Goal: Information Seeking & Learning: Learn about a topic

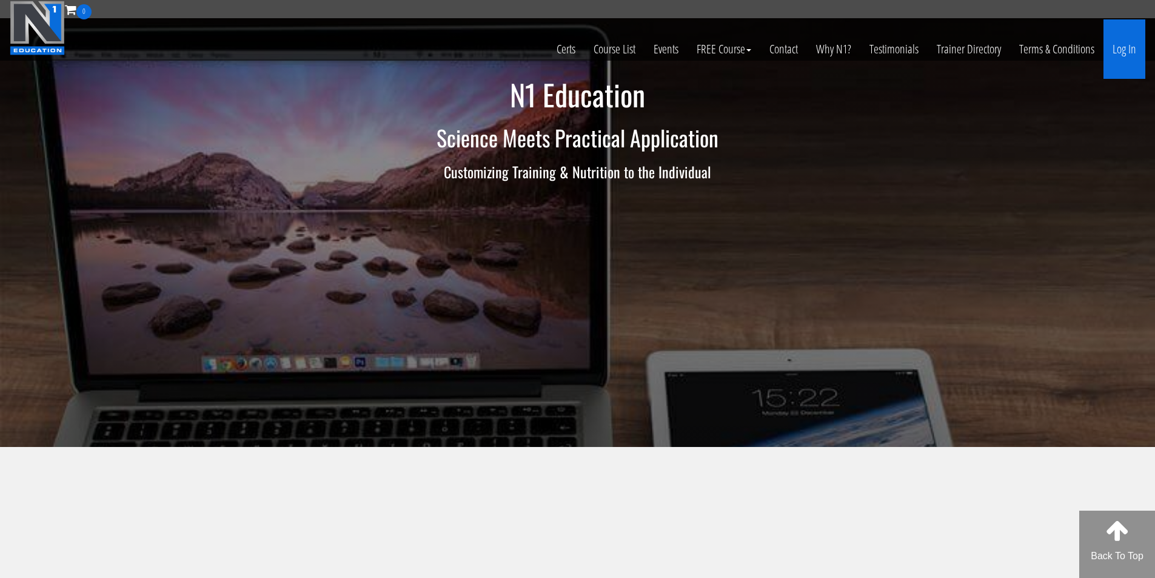
click at [1140, 52] on link "Log In" at bounding box center [1124, 48] width 42 height 59
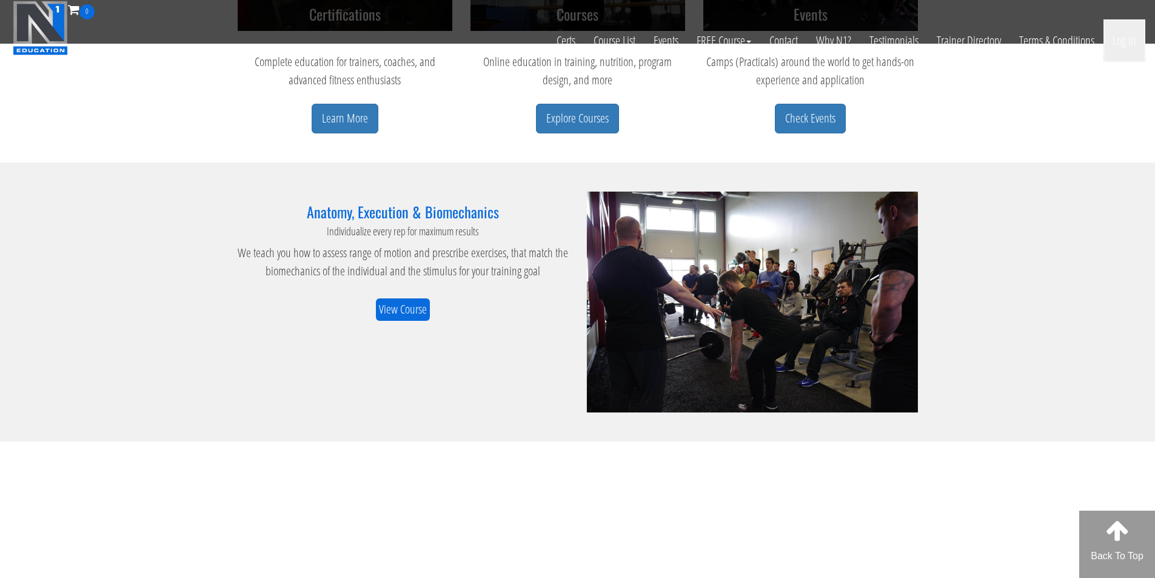
scroll to position [707, 0]
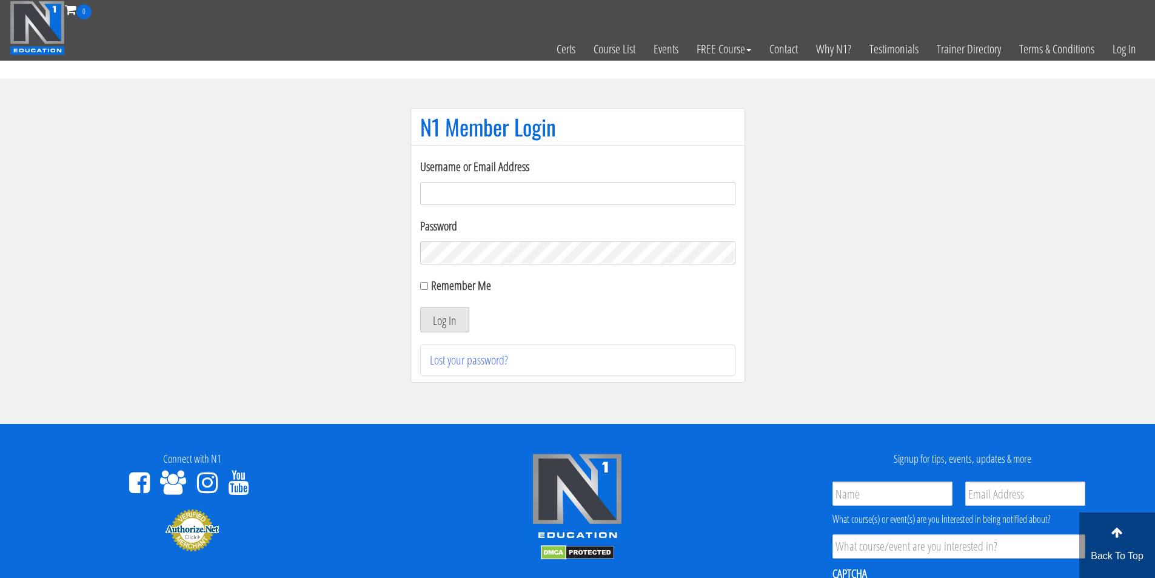
click at [483, 193] on input "Username or Email Address" at bounding box center [577, 193] width 315 height 23
type input "fmancin"
click at [464, 319] on button "Log In" at bounding box center [444, 319] width 49 height 25
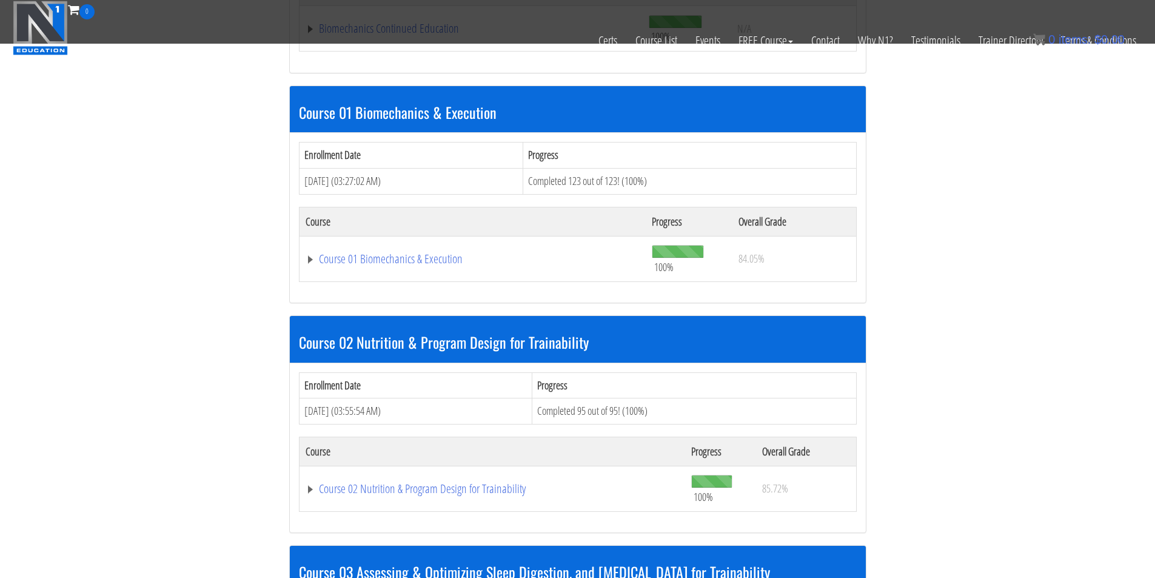
scroll to position [332, 0]
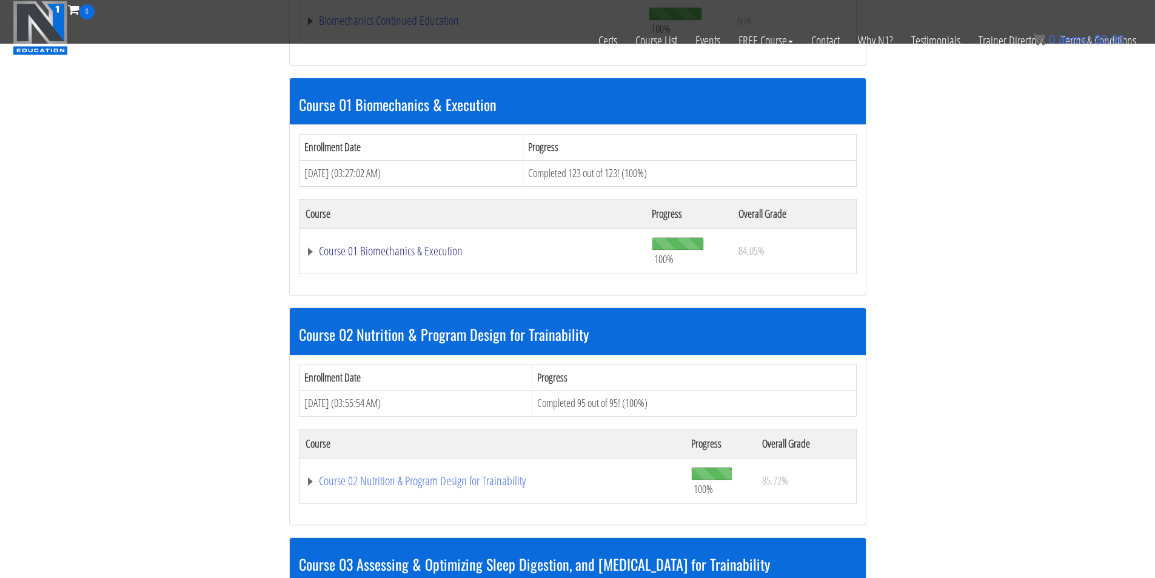
click at [439, 252] on link "Course 01 Biomechanics & Execution" at bounding box center [473, 251] width 335 height 12
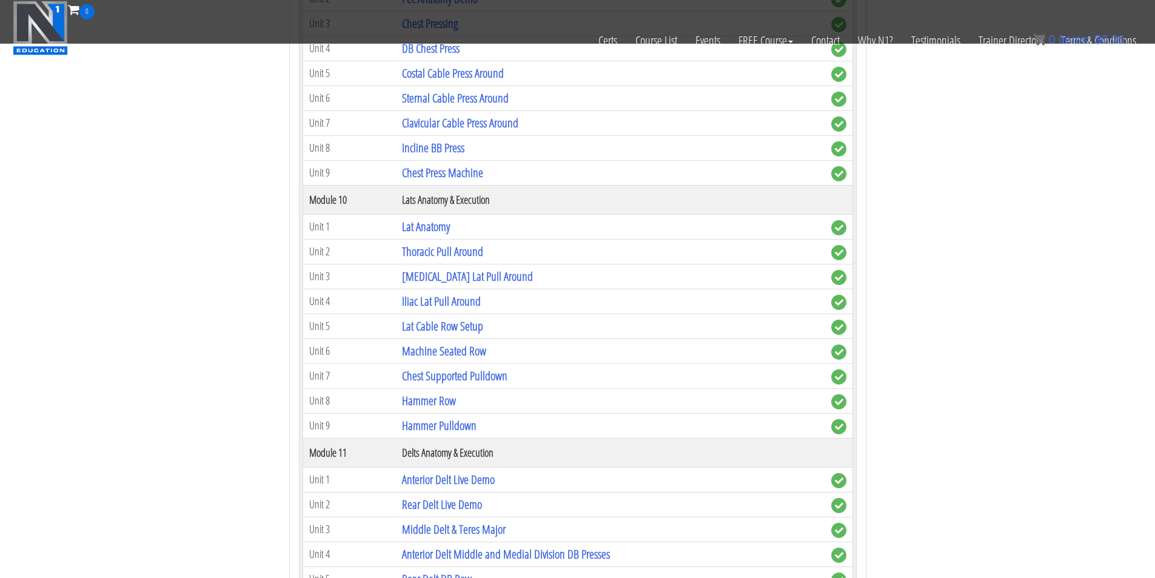
scroll to position [2049, 0]
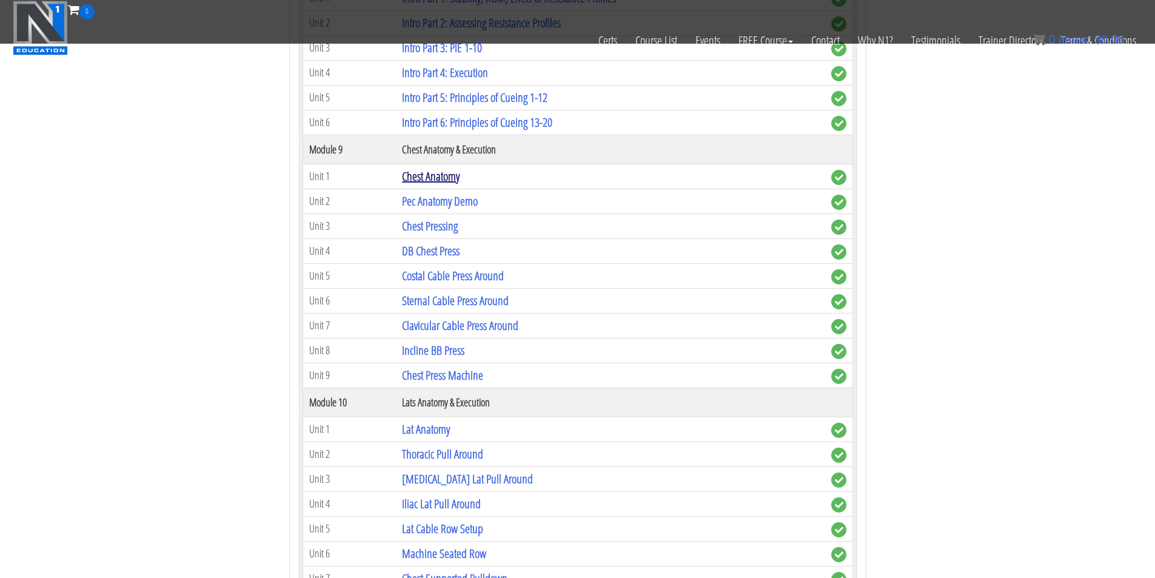
click at [437, 173] on link "Chest Anatomy" at bounding box center [431, 176] width 58 height 16
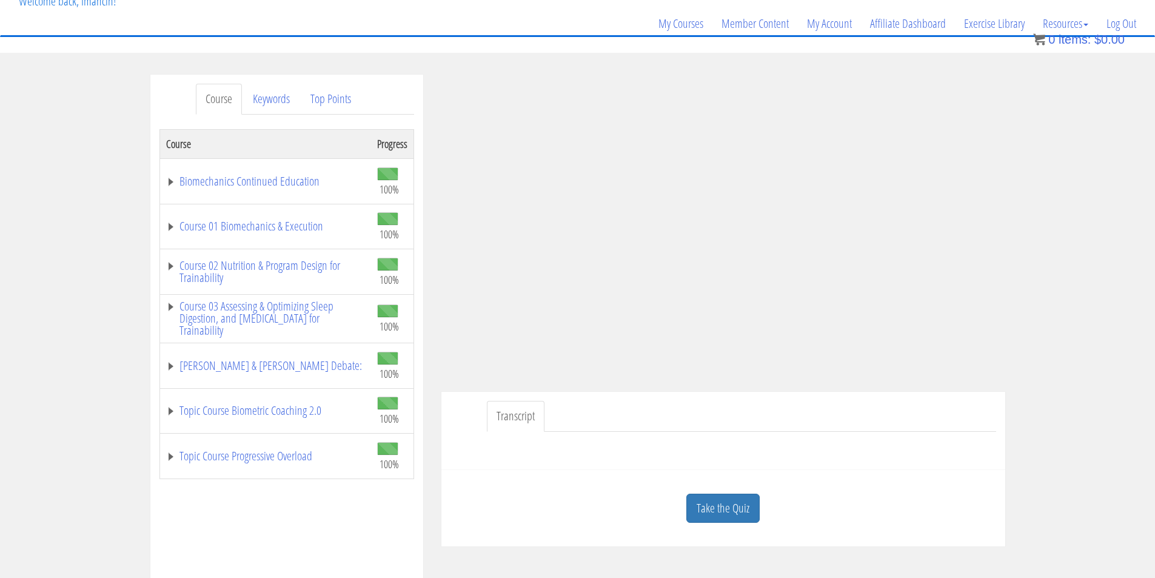
scroll to position [101, 0]
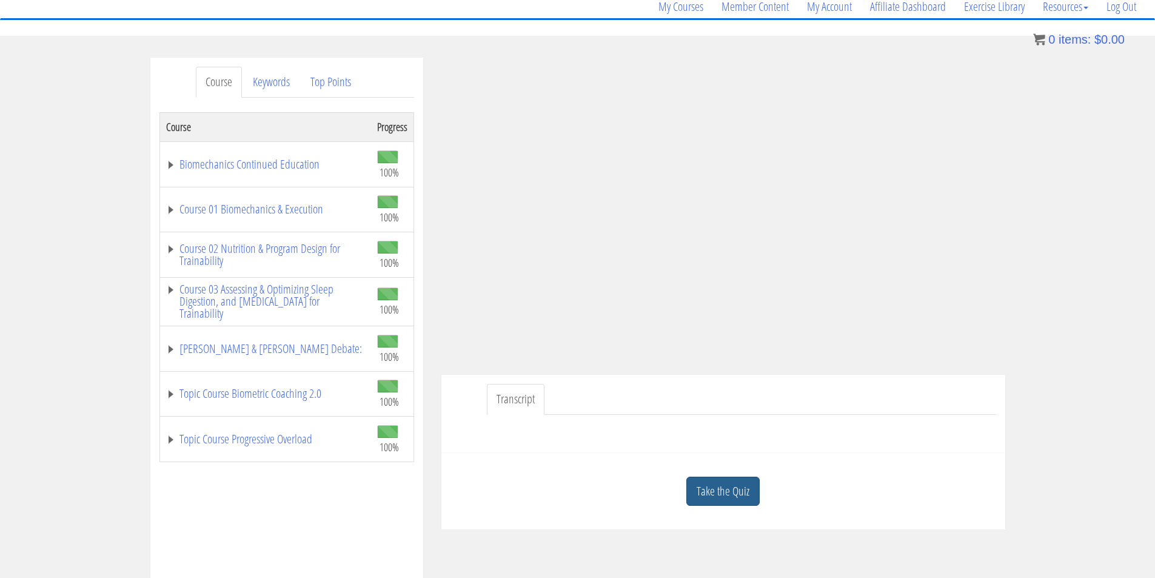
click at [731, 495] on link "Take the Quiz" at bounding box center [722, 491] width 73 height 30
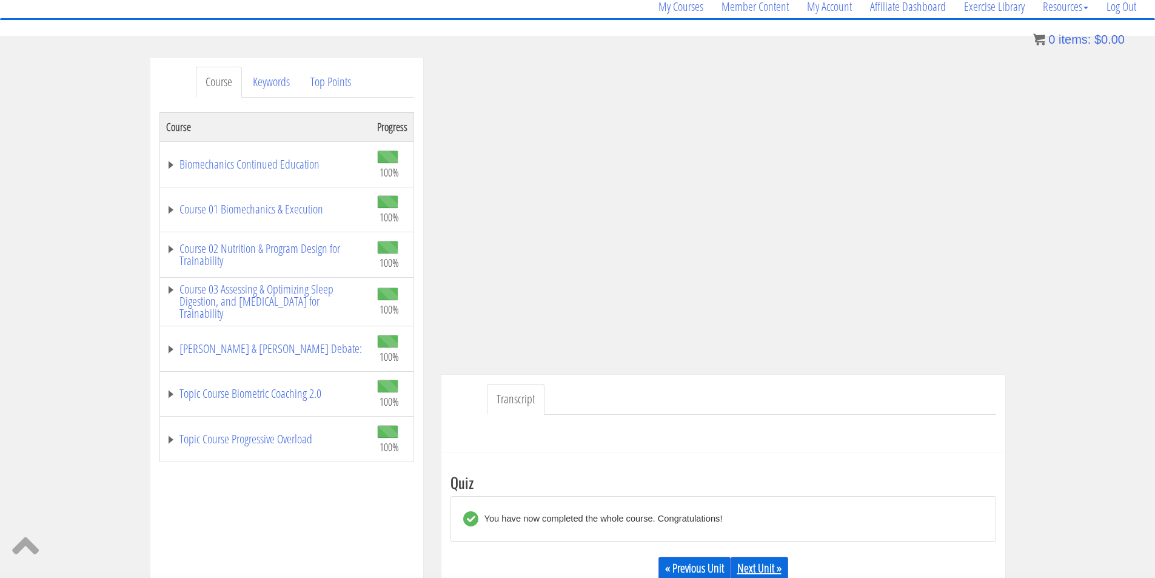
click at [758, 569] on link "Next Unit »" at bounding box center [759, 568] width 58 height 23
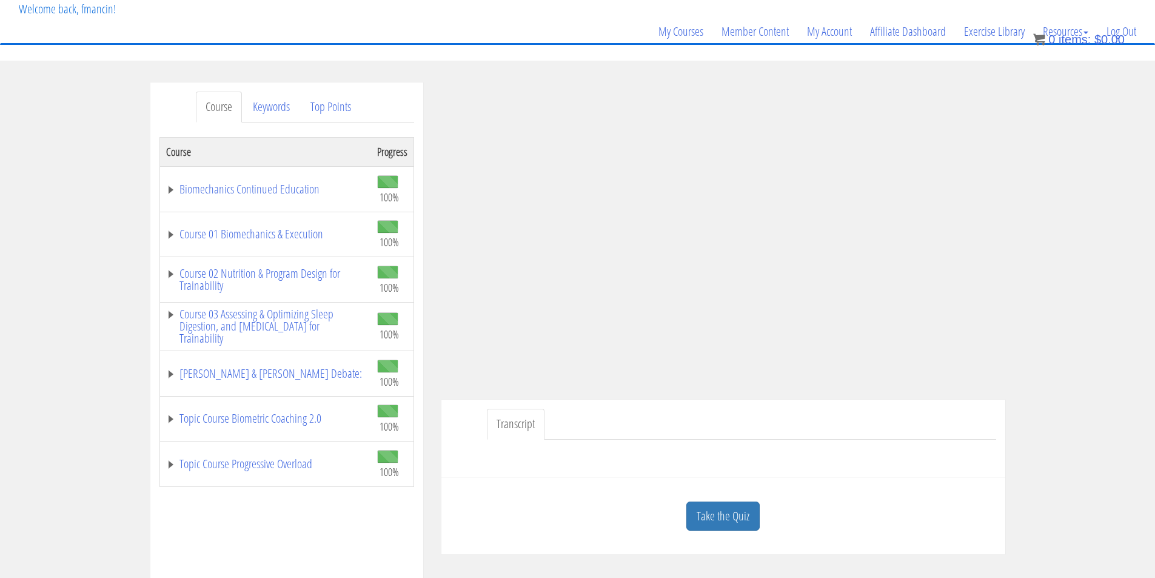
scroll to position [202, 0]
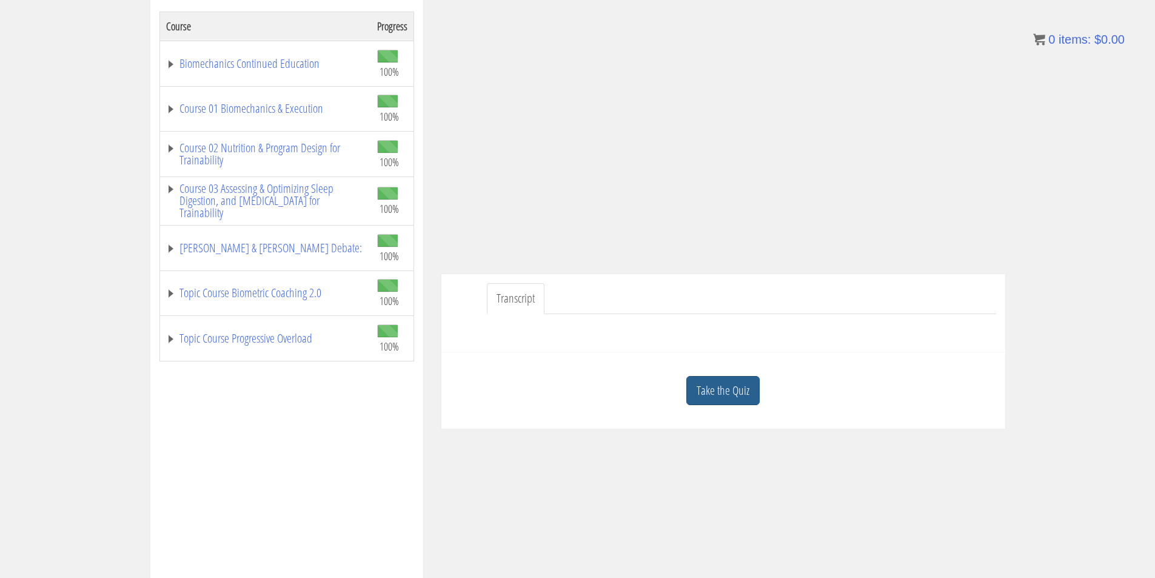
click at [743, 390] on link "Take the Quiz" at bounding box center [722, 391] width 73 height 30
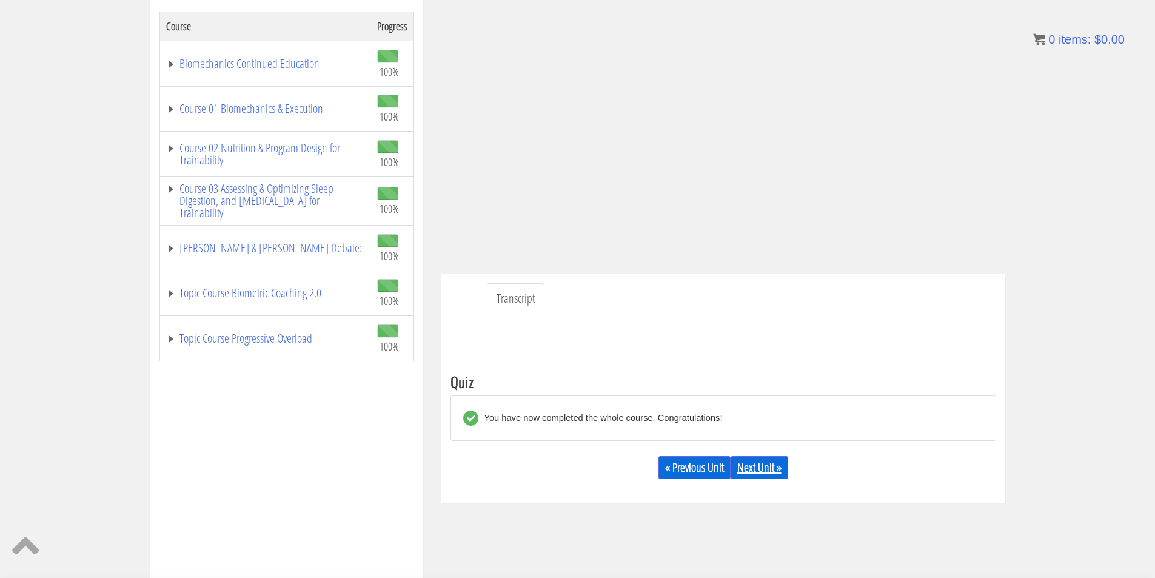
click at [755, 470] on link "Next Unit »" at bounding box center [759, 467] width 58 height 23
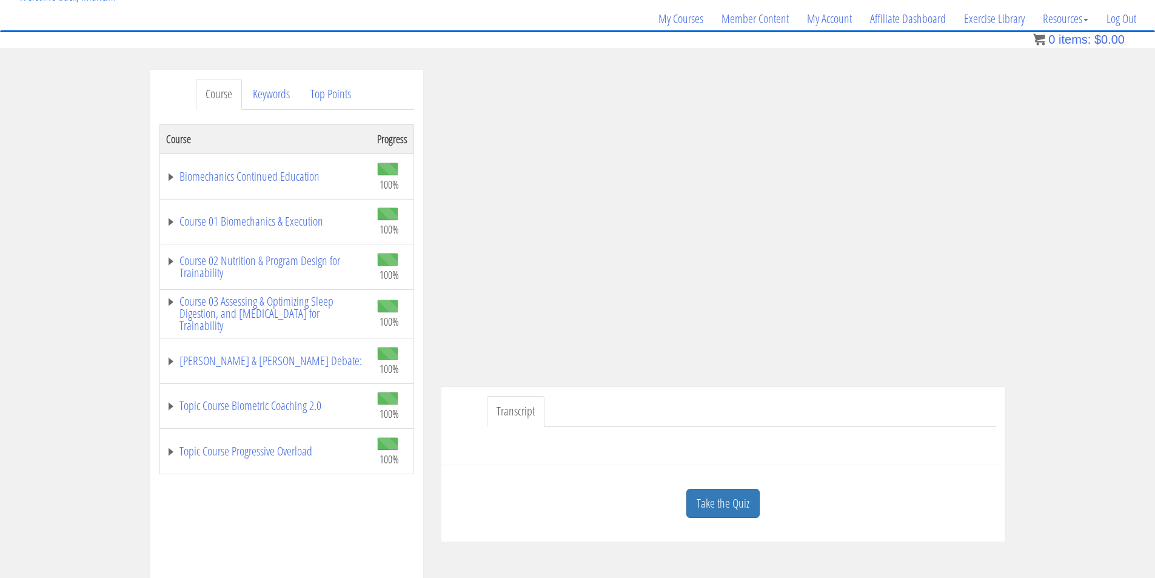
scroll to position [202, 0]
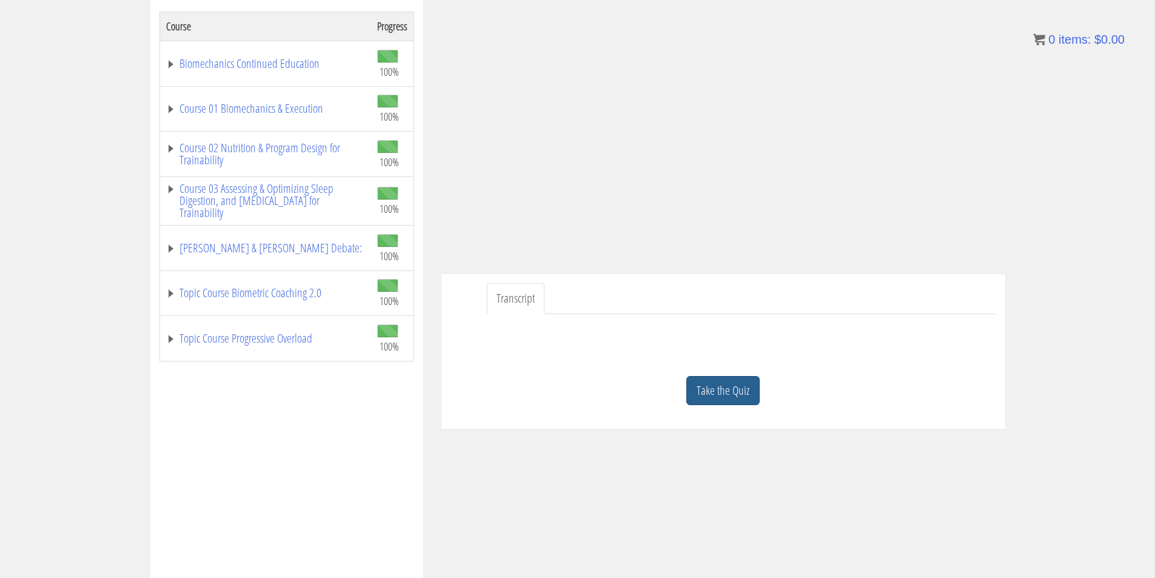
click at [749, 383] on link "Take the Quiz" at bounding box center [722, 391] width 73 height 30
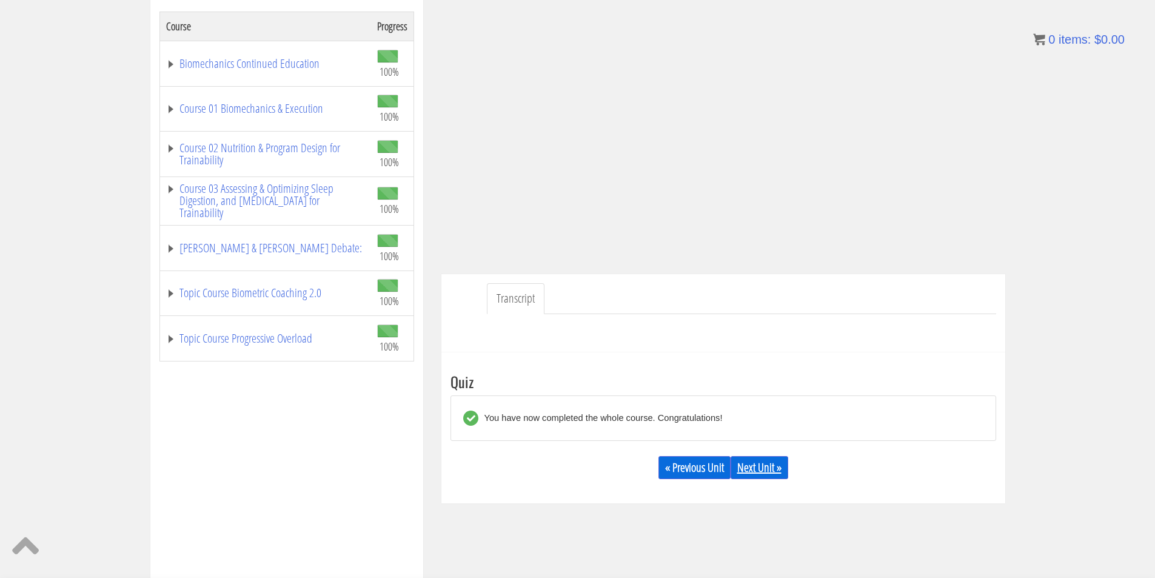
click at [760, 465] on link "Next Unit »" at bounding box center [759, 467] width 58 height 23
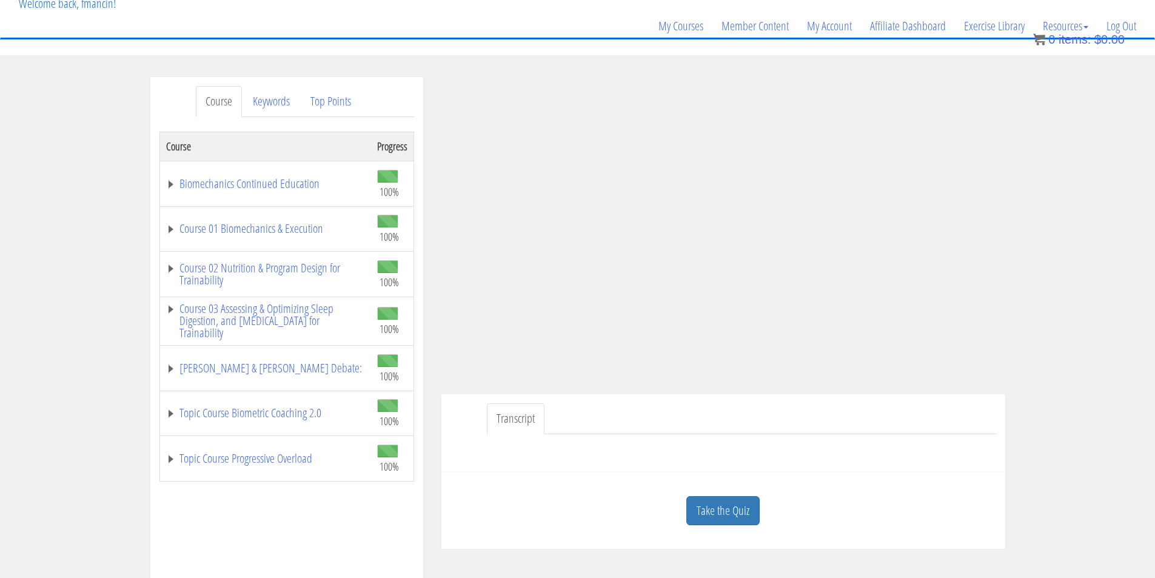
scroll to position [202, 0]
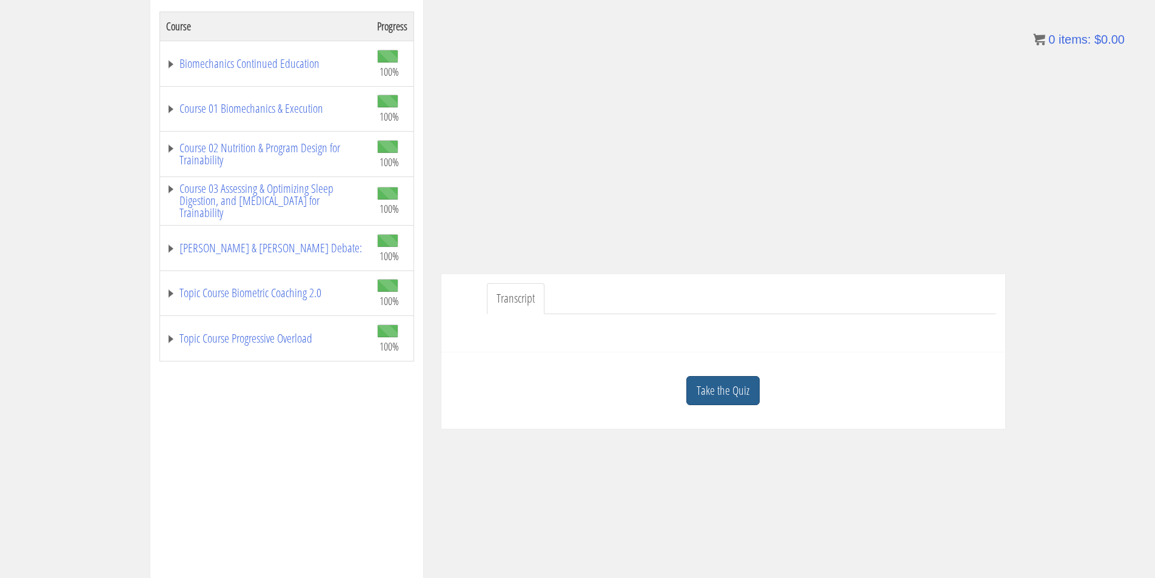
click at [754, 396] on link "Take the Quiz" at bounding box center [722, 391] width 73 height 30
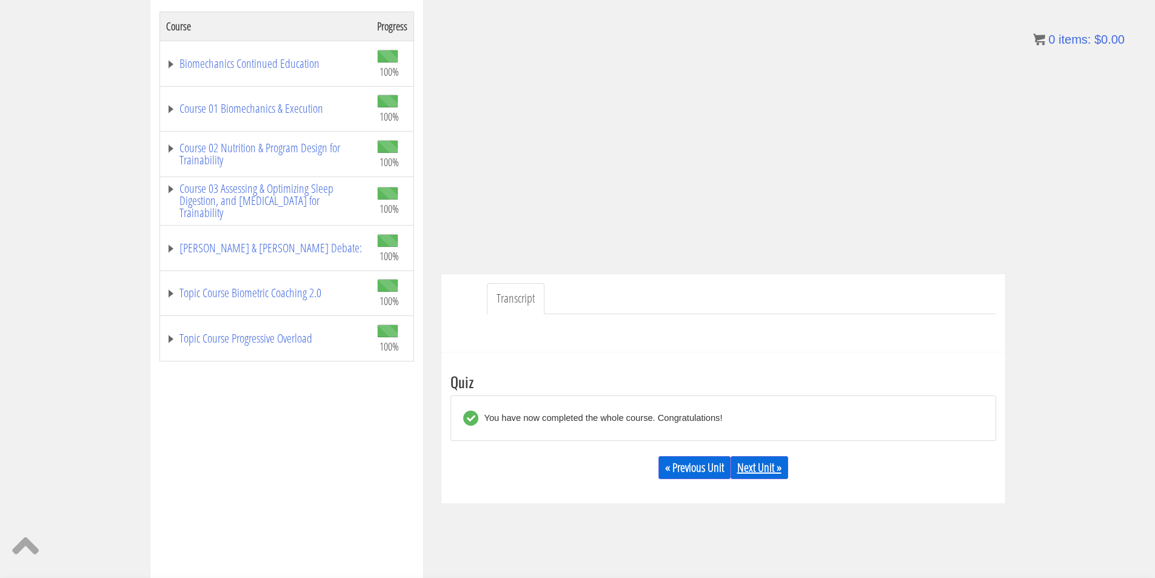
click at [771, 469] on link "Next Unit »" at bounding box center [759, 467] width 58 height 23
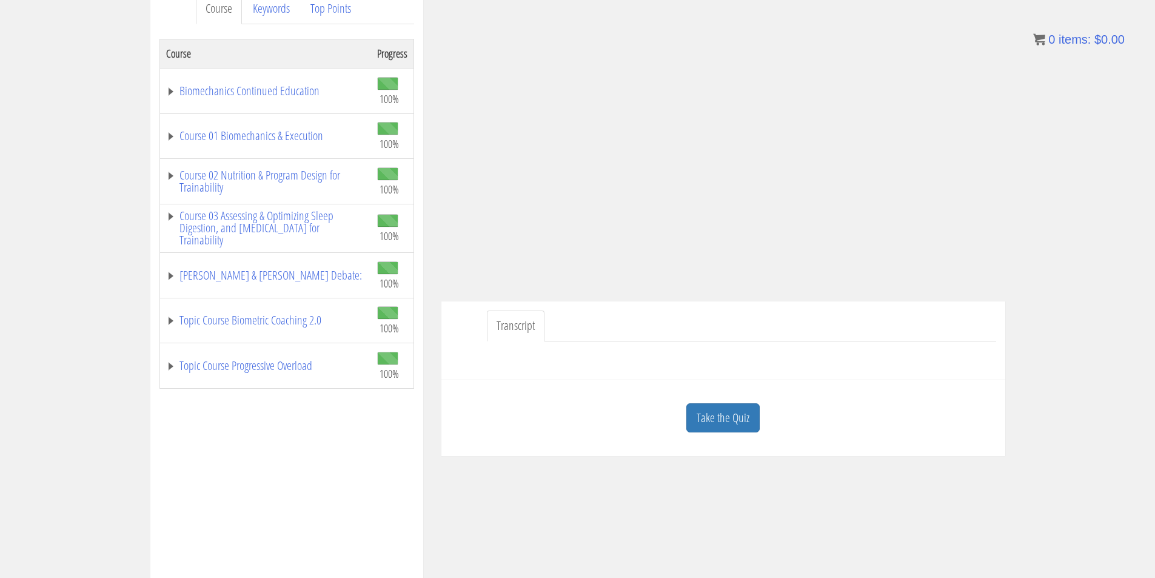
scroll to position [202, 0]
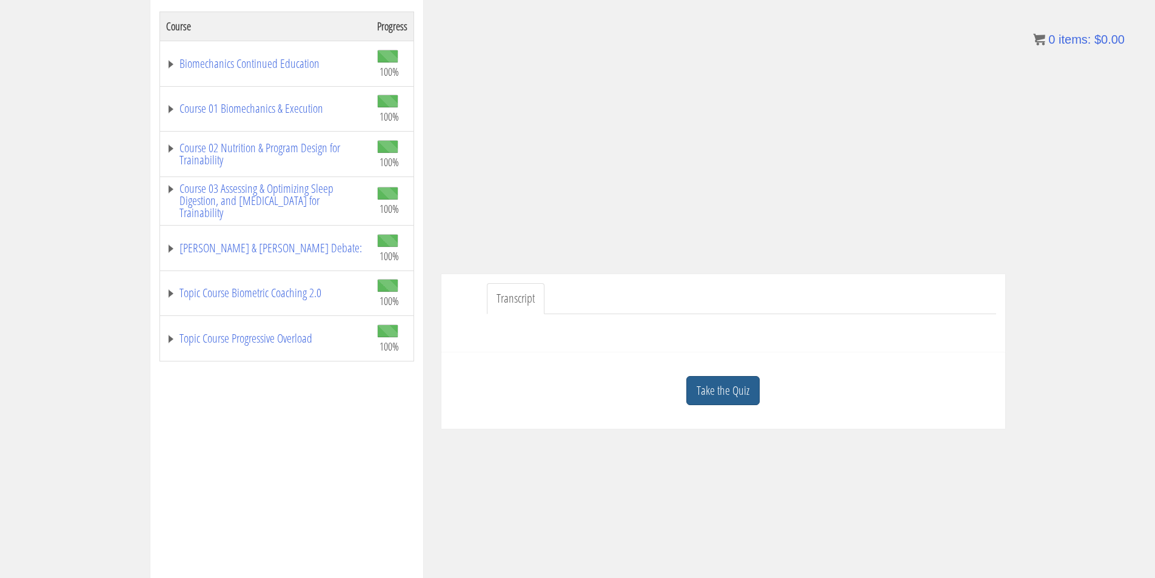
click at [710, 399] on link "Take the Quiz" at bounding box center [722, 391] width 73 height 30
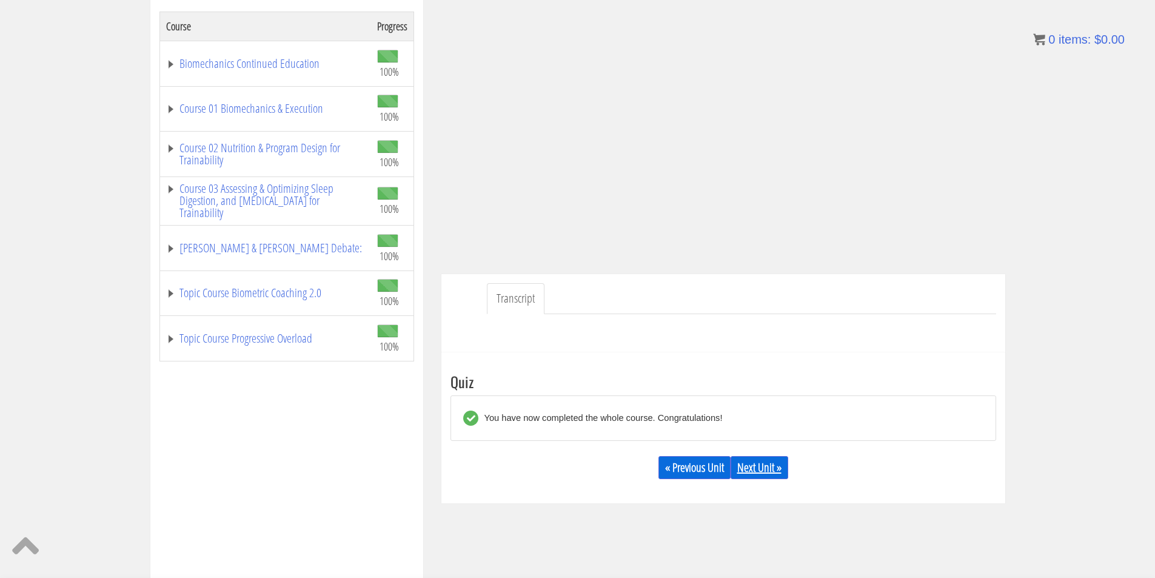
click at [757, 462] on link "Next Unit »" at bounding box center [759, 467] width 58 height 23
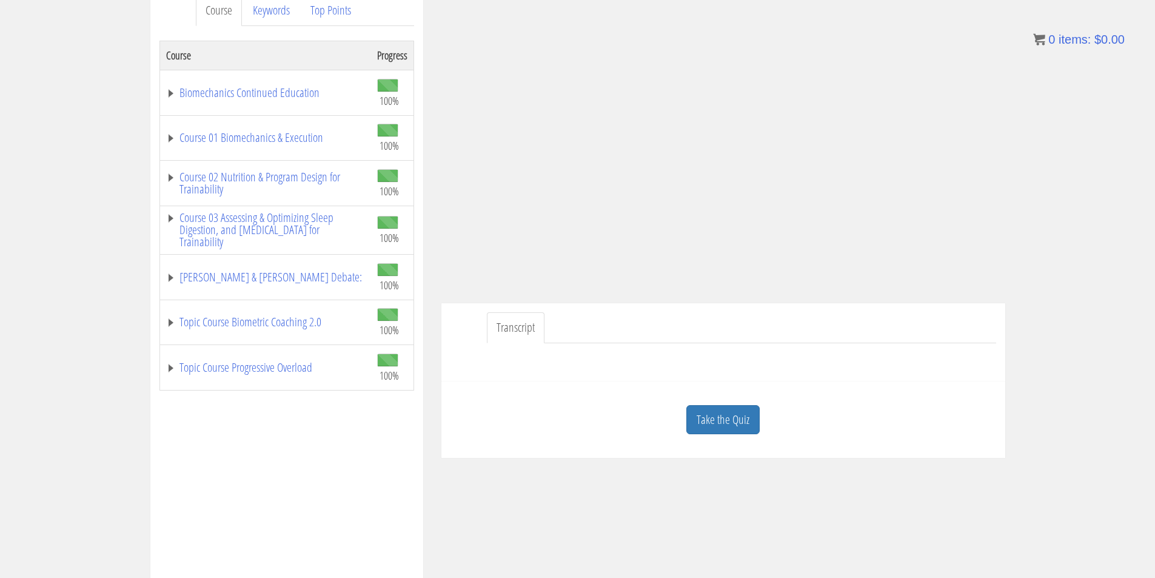
scroll to position [202, 0]
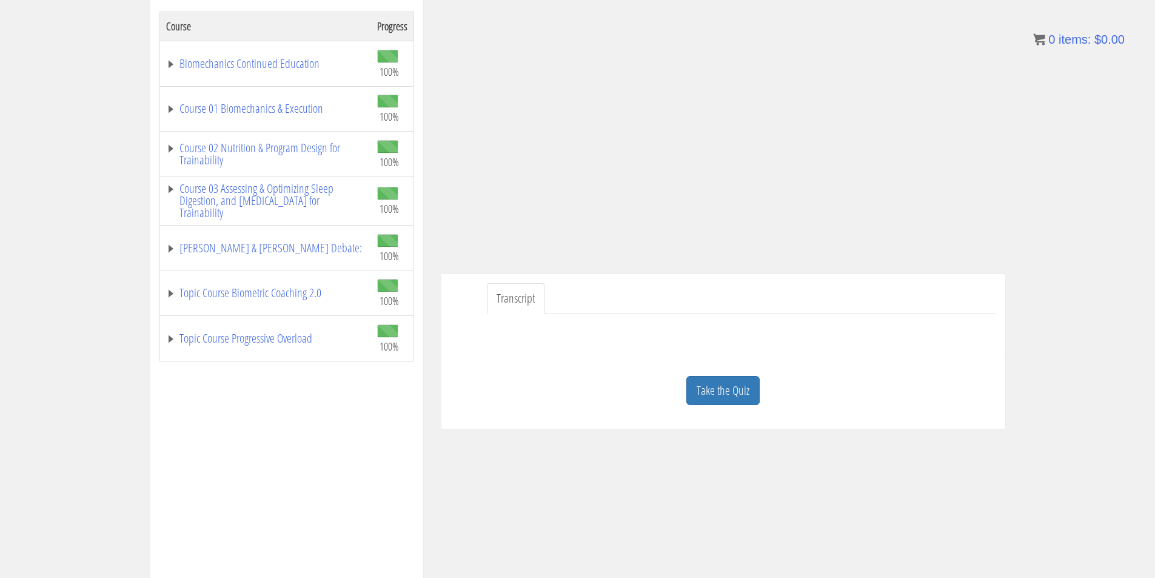
click at [726, 389] on link "Take the Quiz" at bounding box center [722, 391] width 73 height 30
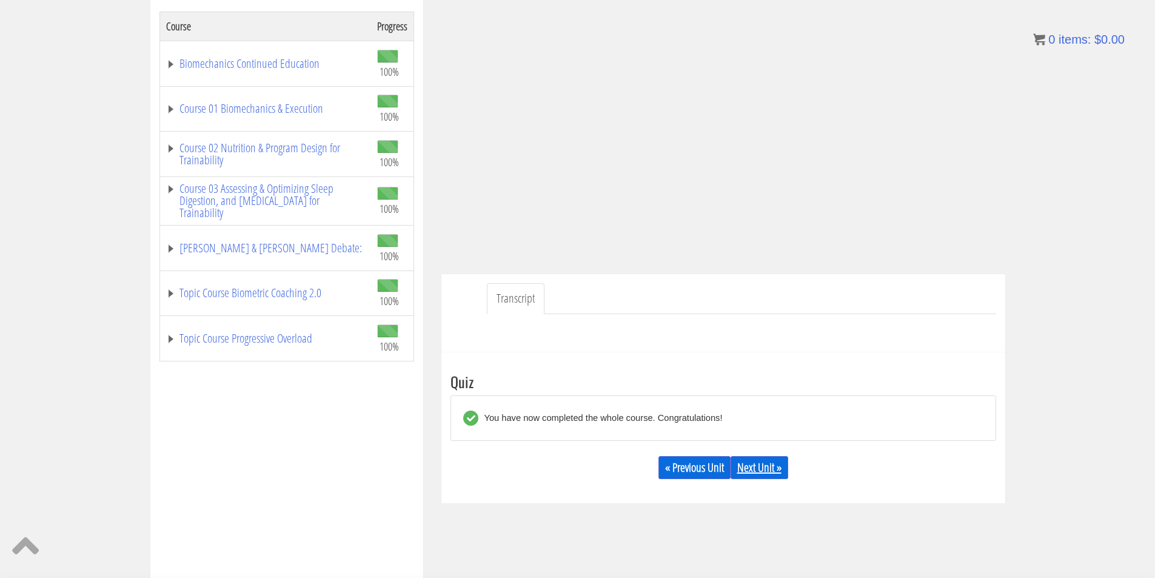
click at [779, 477] on link "Next Unit »" at bounding box center [759, 467] width 58 height 23
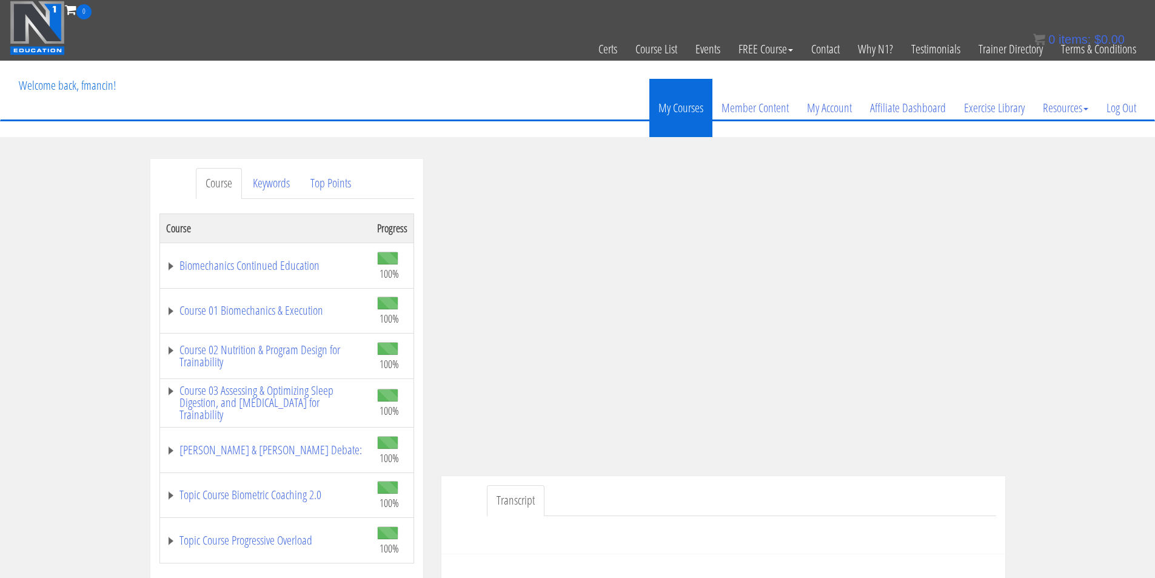
click at [691, 109] on link "My Courses" at bounding box center [680, 108] width 63 height 58
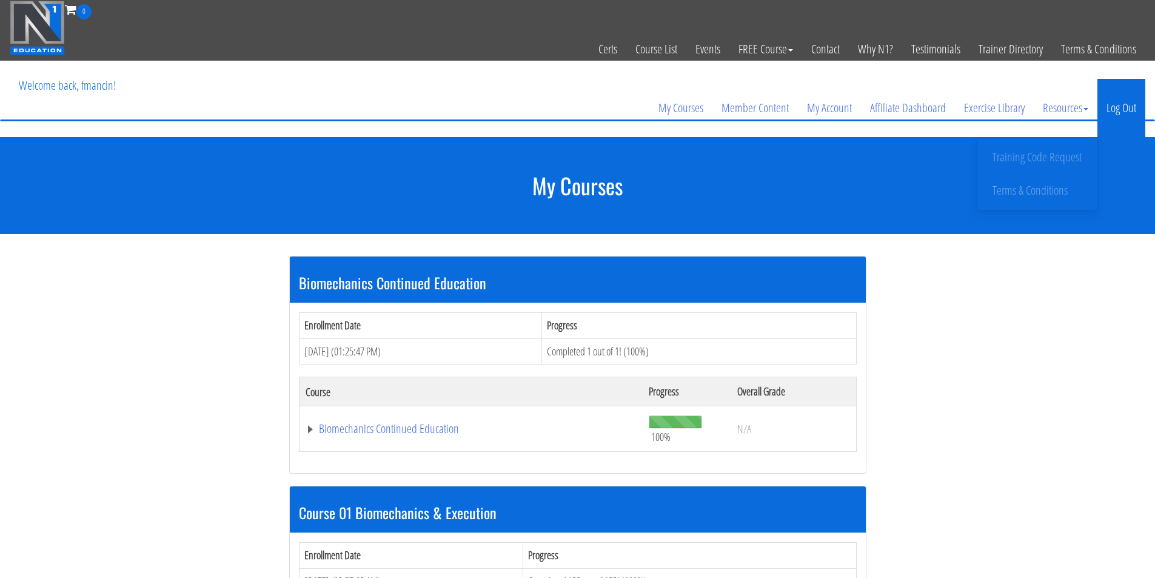
click at [1112, 109] on link "Log Out" at bounding box center [1121, 108] width 48 height 58
